Goal: Complete application form

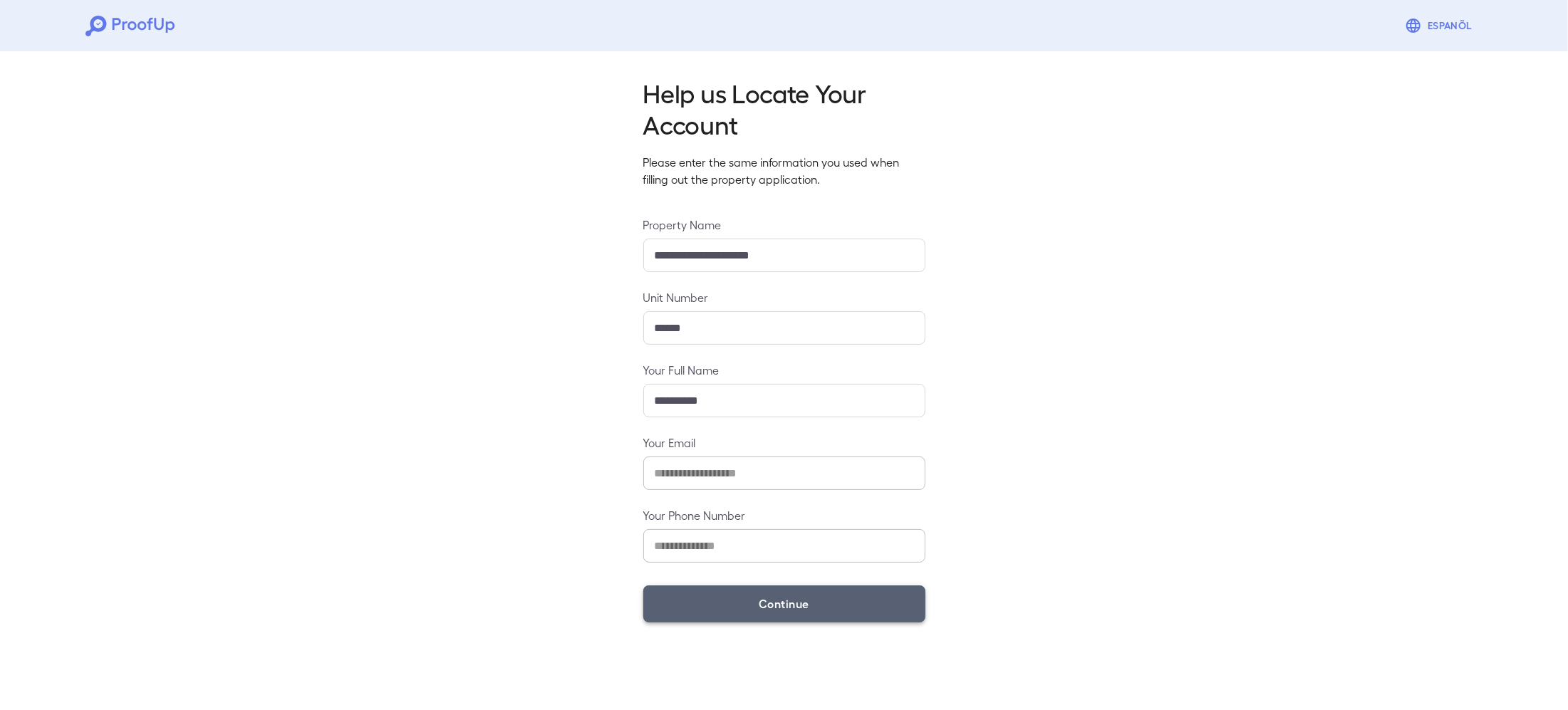
click at [821, 608] on button "Continue" at bounding box center [784, 604] width 282 height 37
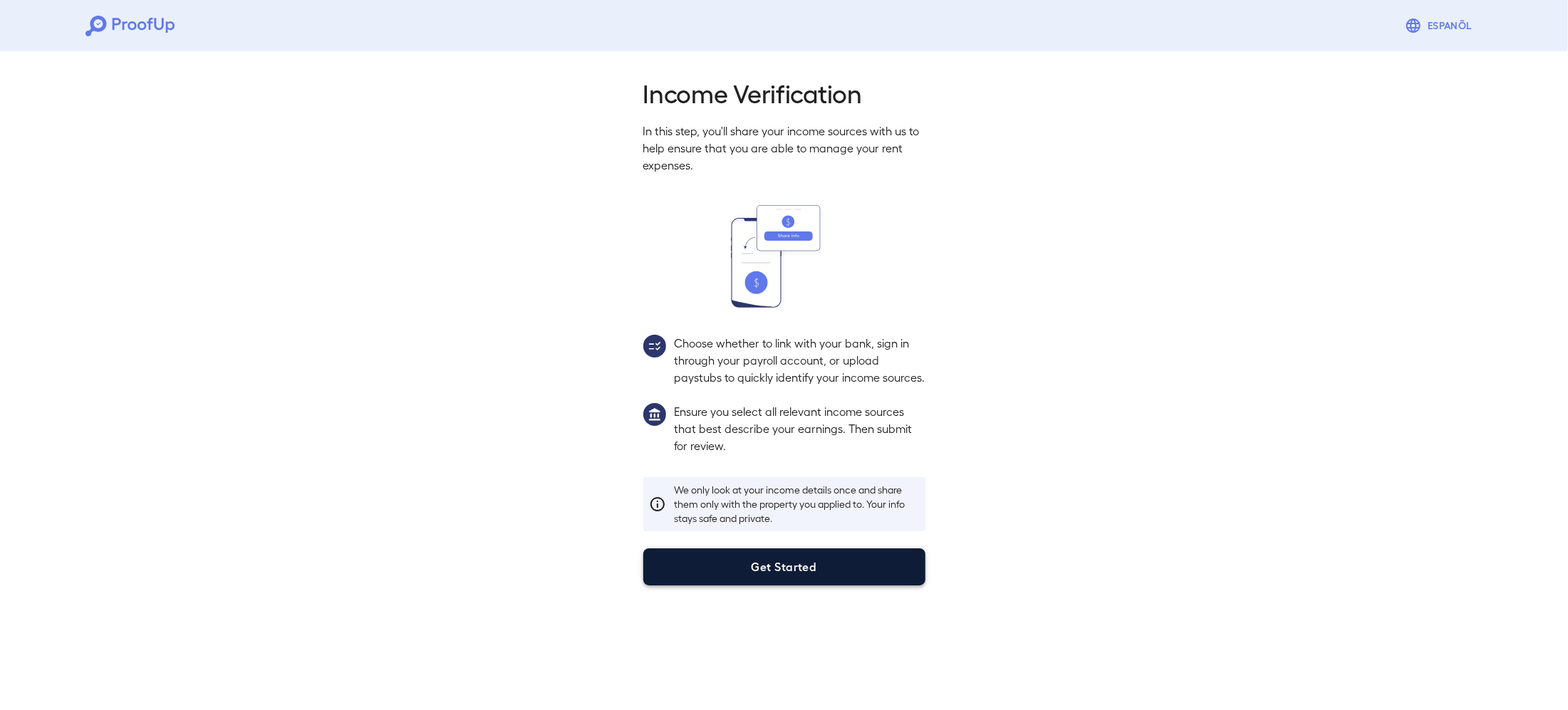
click at [805, 586] on button "Get Started" at bounding box center [784, 567] width 282 height 37
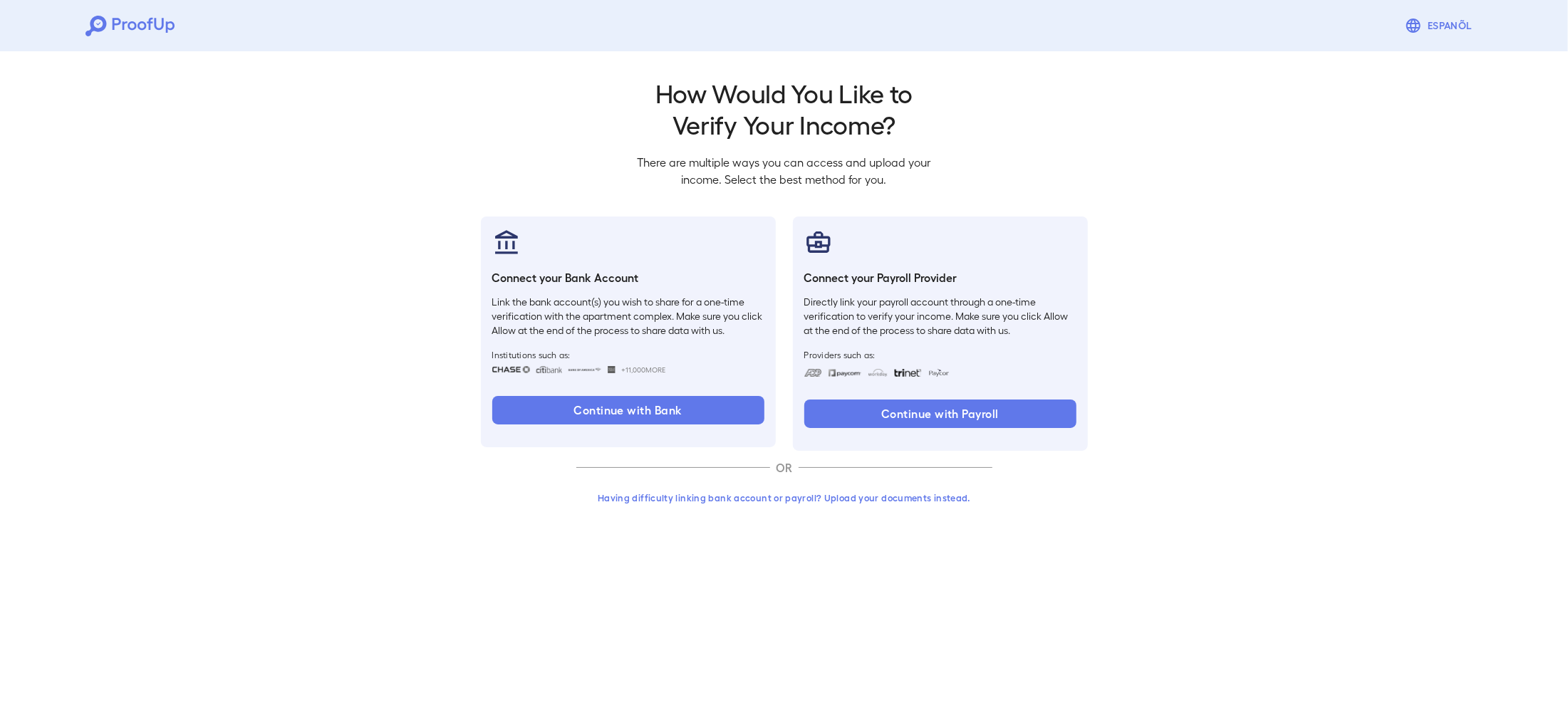
click at [704, 502] on button "Having difficulty linking bank account or payroll? Upload your documents instea…" at bounding box center [784, 497] width 416 height 26
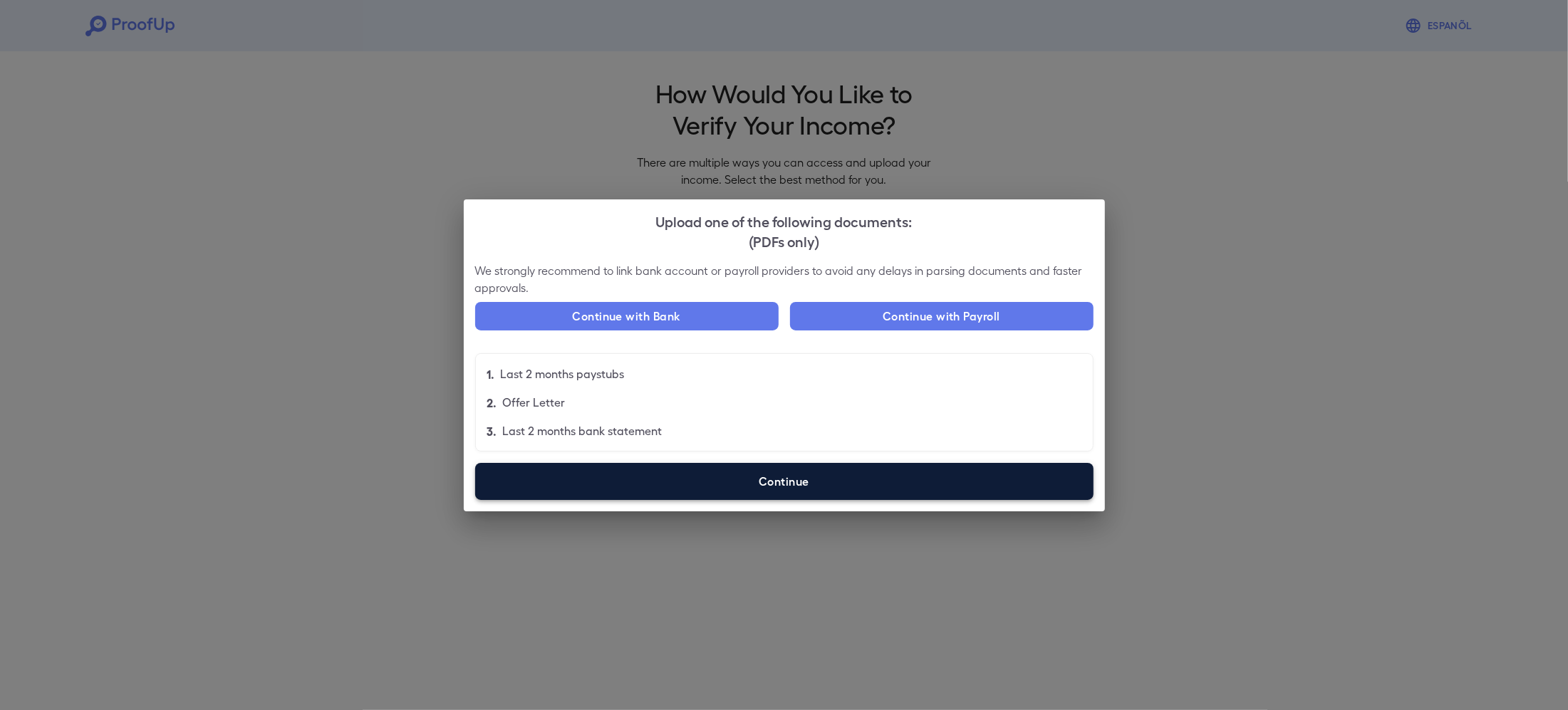
click at [685, 486] on label "Continue" at bounding box center [784, 481] width 619 height 37
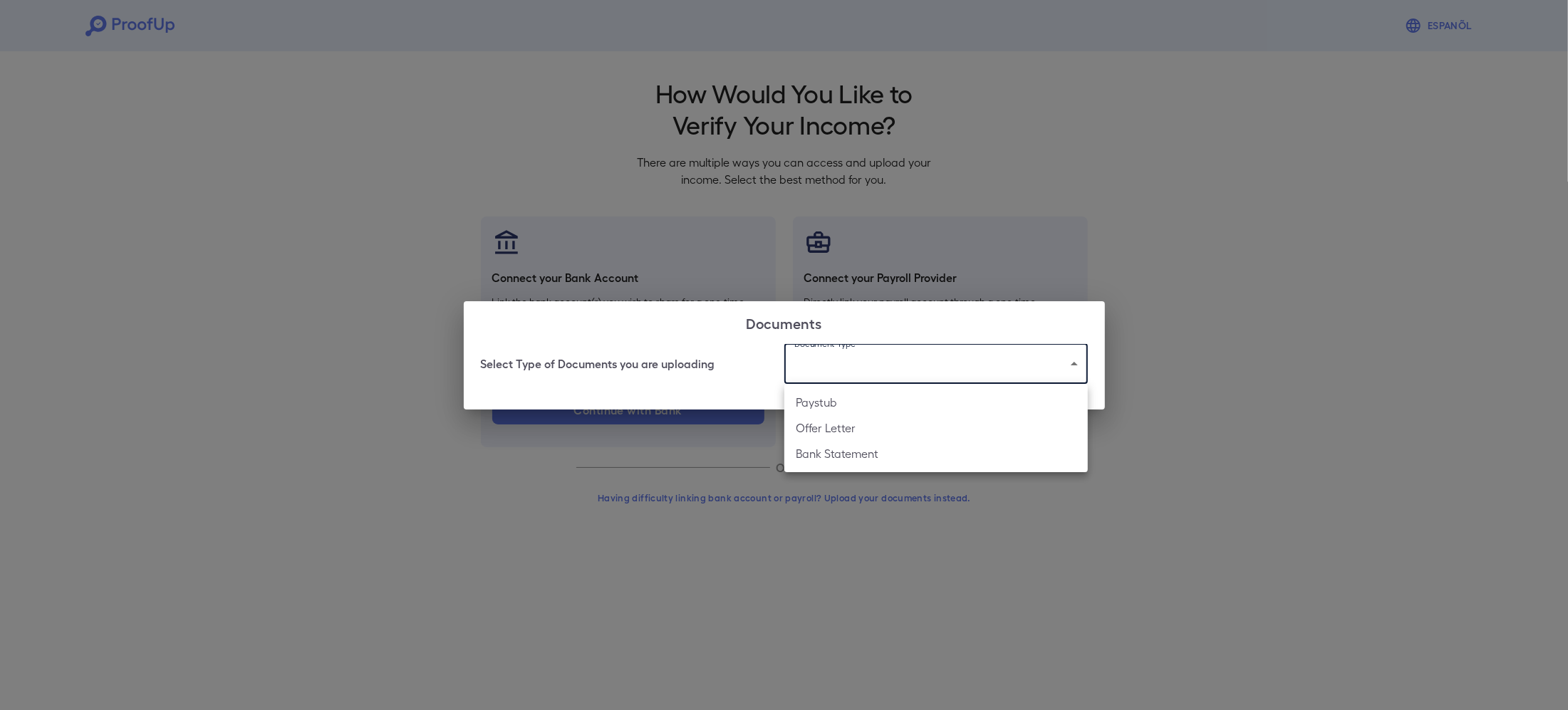
click at [805, 373] on body "Espanõl Go back How Would You Like to Verify Your Income? There are multiple wa…" at bounding box center [784, 272] width 1568 height 545
click at [845, 455] on li "Bank Statement" at bounding box center [936, 453] width 304 height 26
type input "**********"
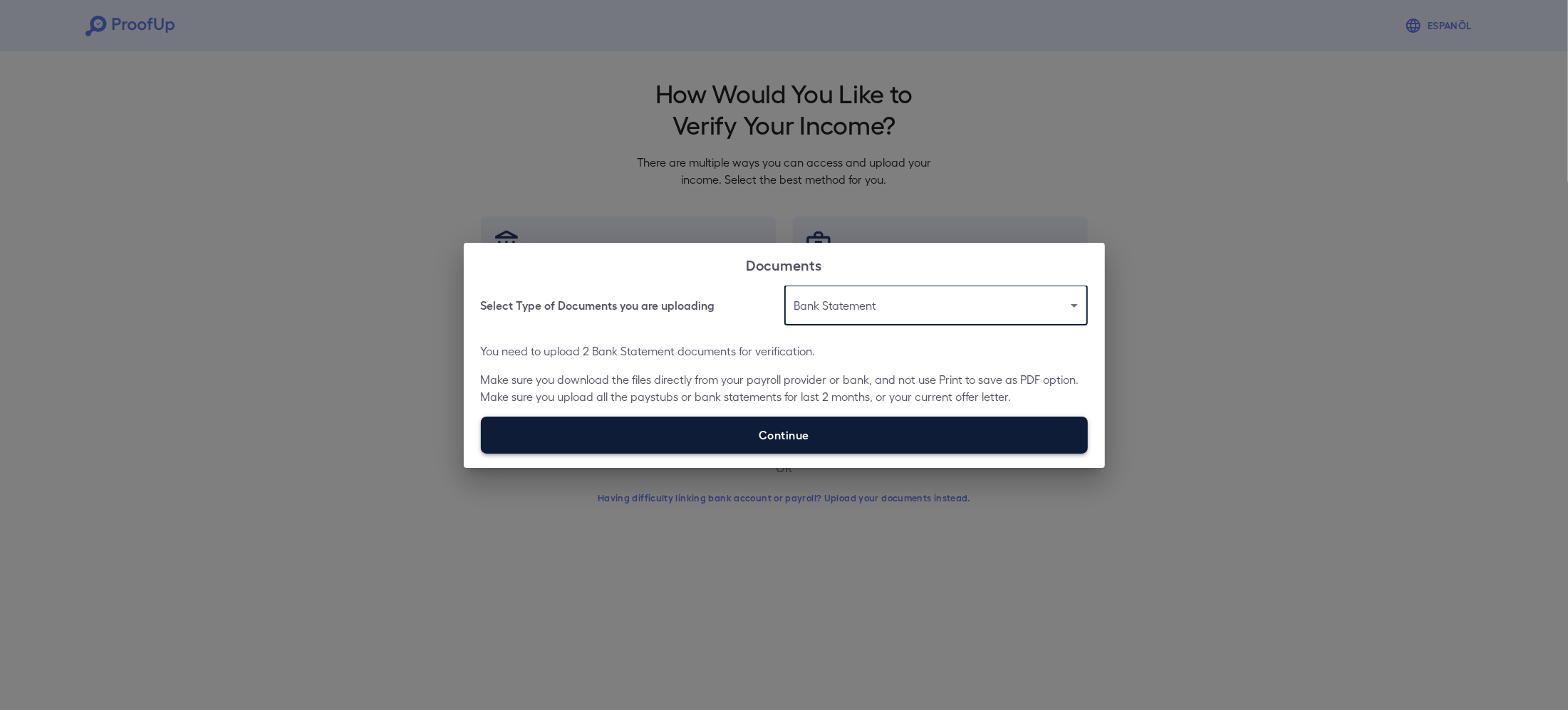
click at [853, 425] on label "Continue" at bounding box center [785, 436] width 607 height 37
click at [481, 453] on input "Continue" at bounding box center [481, 453] width 1 height 1
type input "**********"
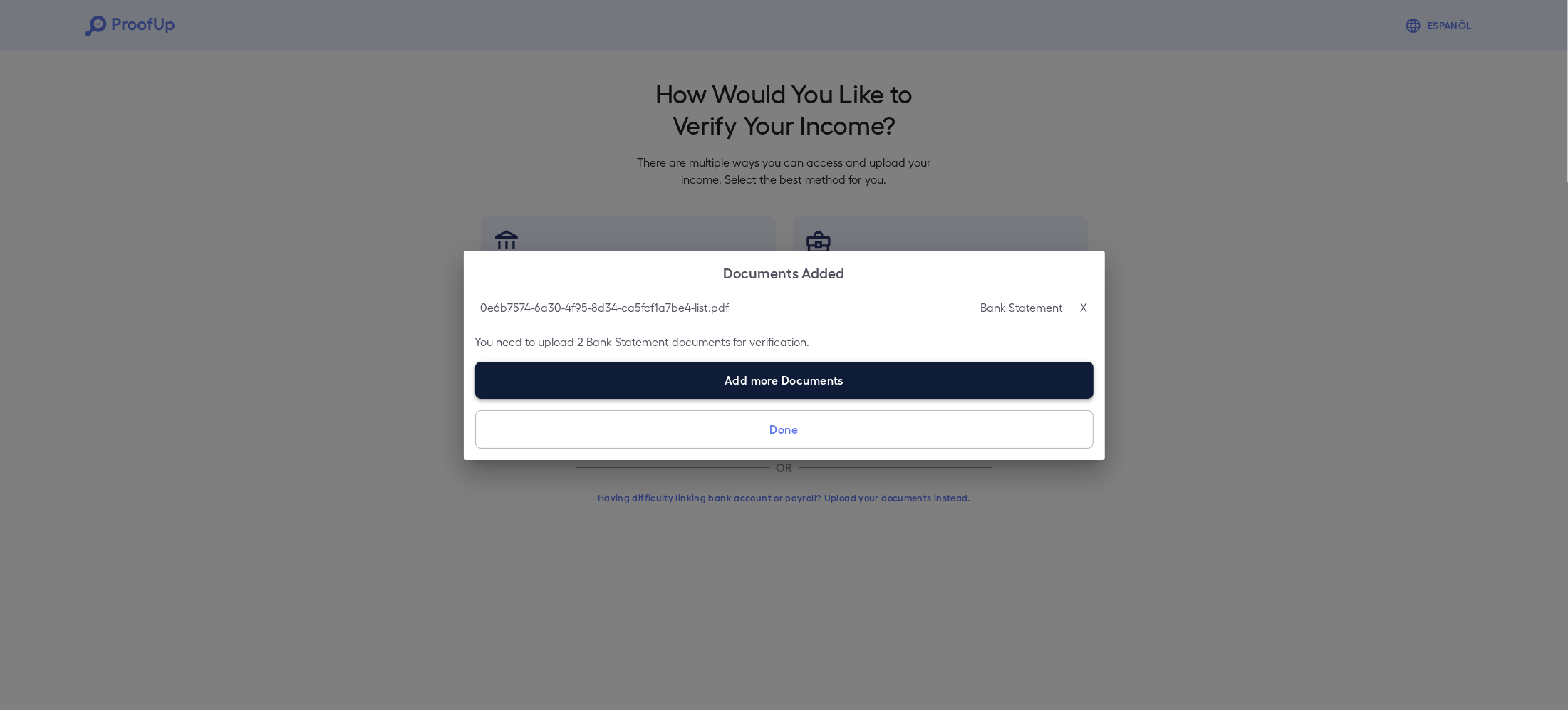
click at [663, 387] on label "Add more Documents" at bounding box center [784, 380] width 619 height 37
click at [476, 399] on input "Add more Documents" at bounding box center [475, 399] width 1 height 1
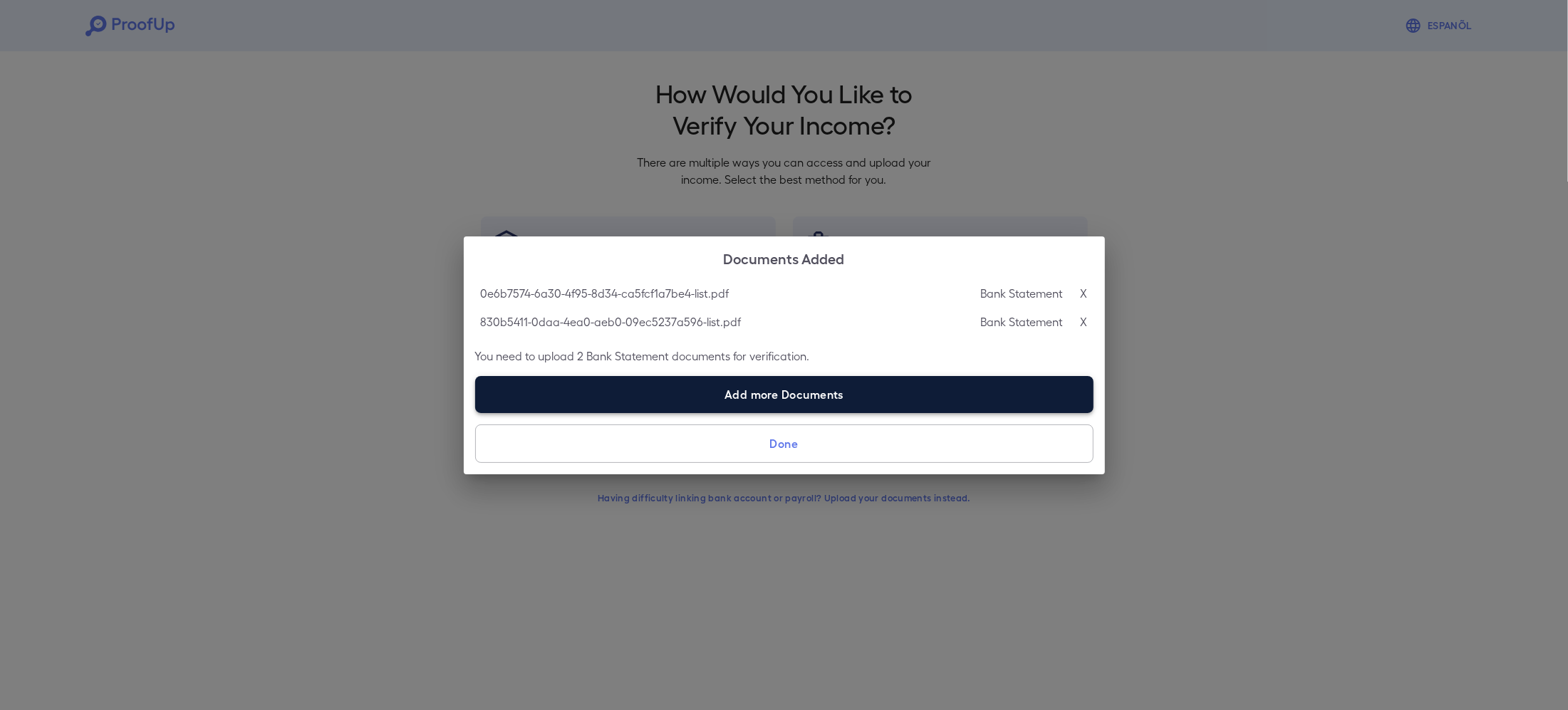
click at [639, 377] on label "Add more Documents" at bounding box center [784, 395] width 619 height 37
click at [476, 413] on input "Add more Documents" at bounding box center [475, 413] width 1 height 1
type input "**********"
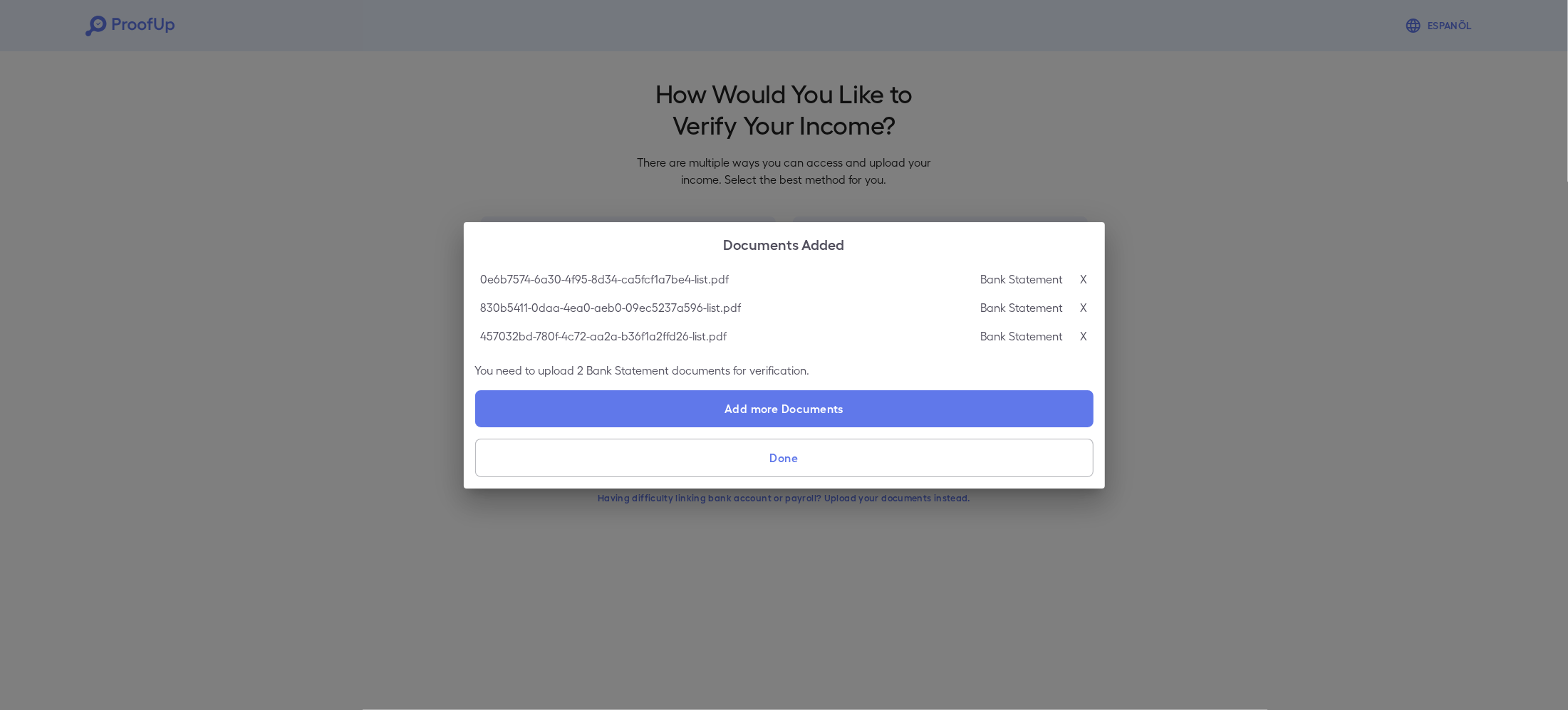
click at [675, 463] on button "Done" at bounding box center [784, 458] width 619 height 39
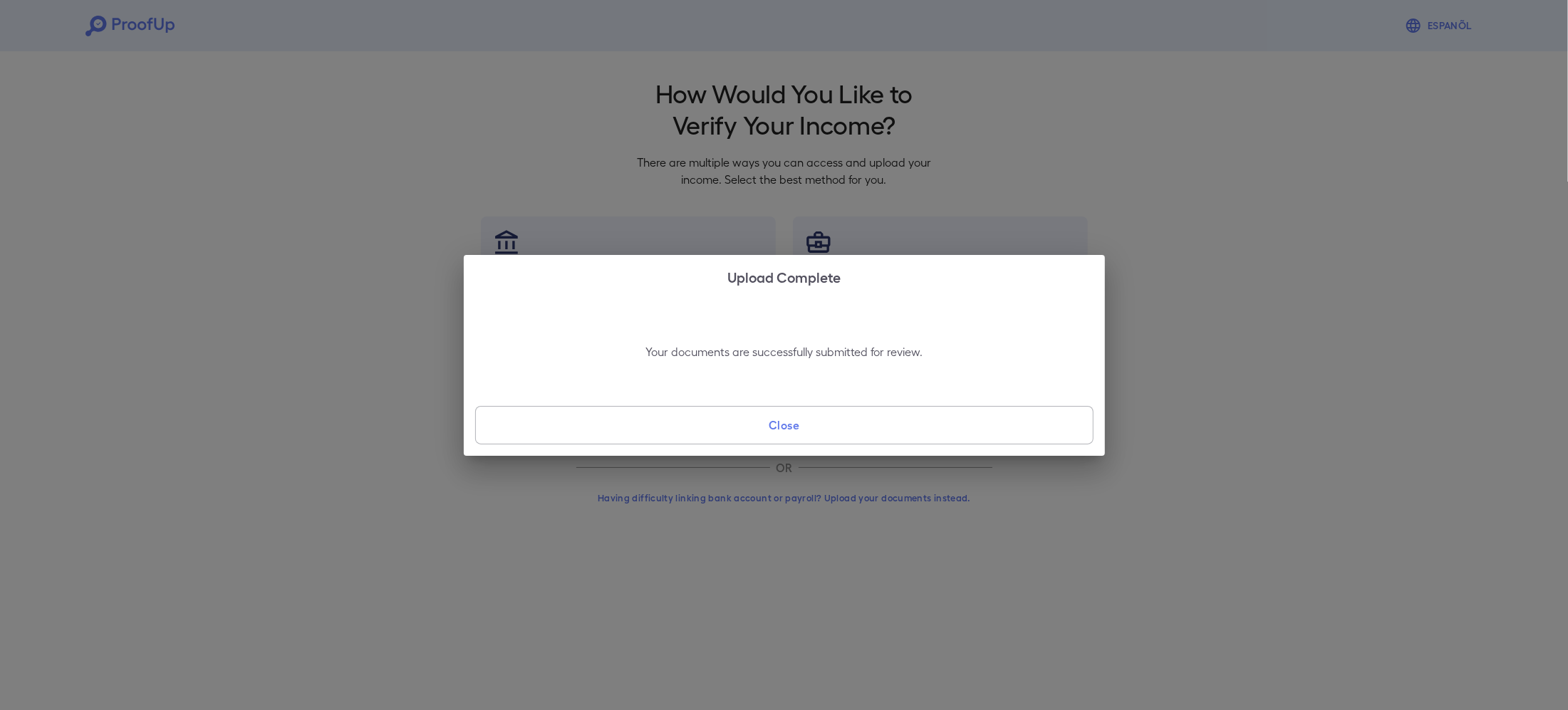
click at [678, 428] on button "Close" at bounding box center [784, 426] width 619 height 39
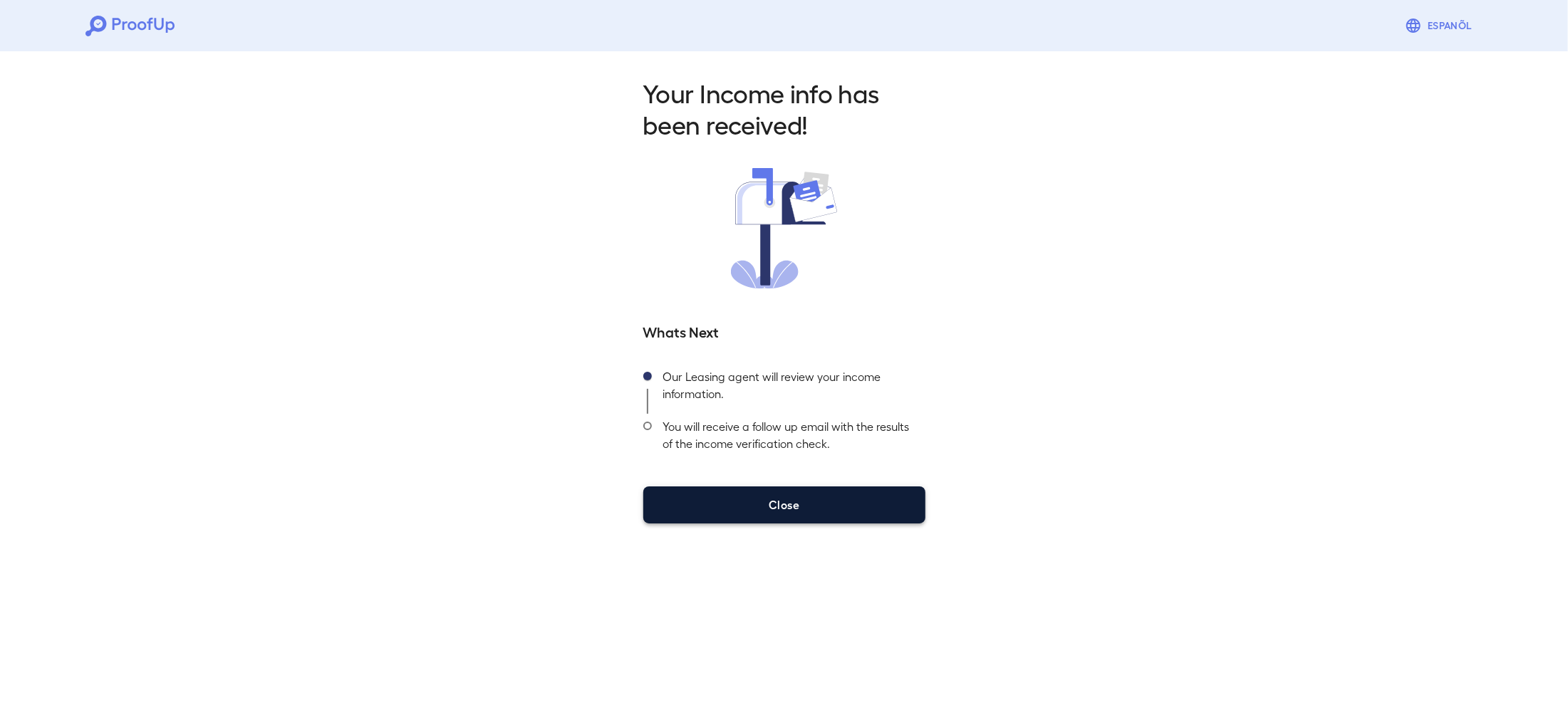
click at [729, 515] on button "Close" at bounding box center [784, 505] width 282 height 37
